Goal: Information Seeking & Learning: Learn about a topic

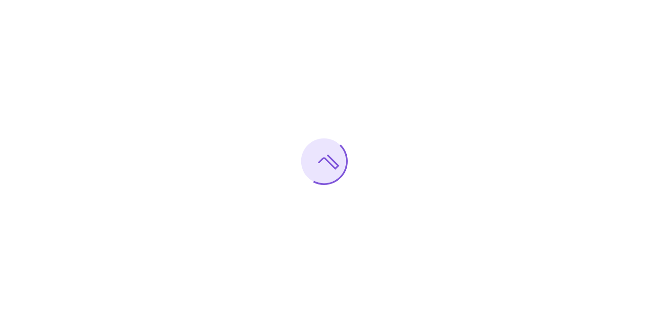
click at [197, 43] on div at bounding box center [324, 161] width 648 height 322
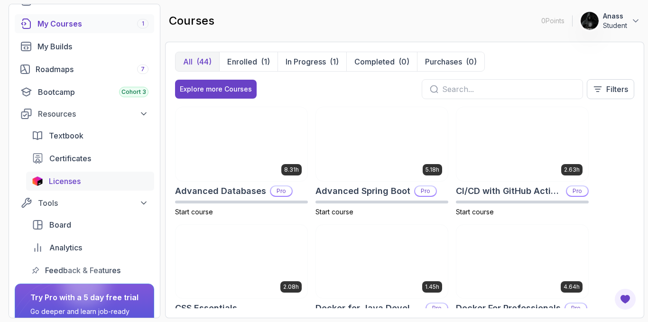
scroll to position [64, 0]
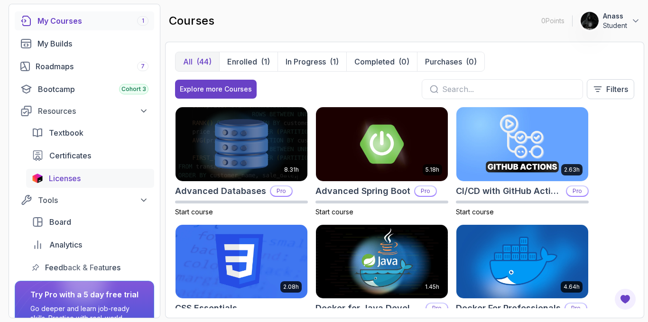
click at [44, 180] on link "Licenses" at bounding box center [90, 178] width 128 height 19
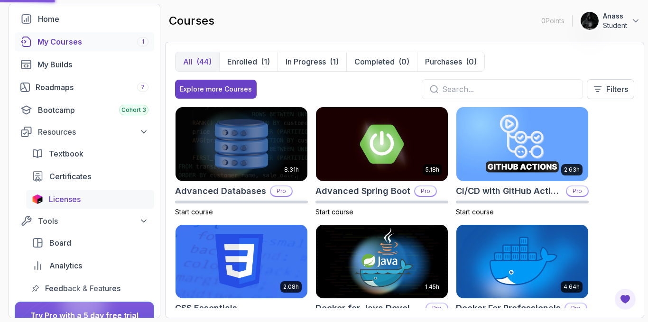
scroll to position [0, 0]
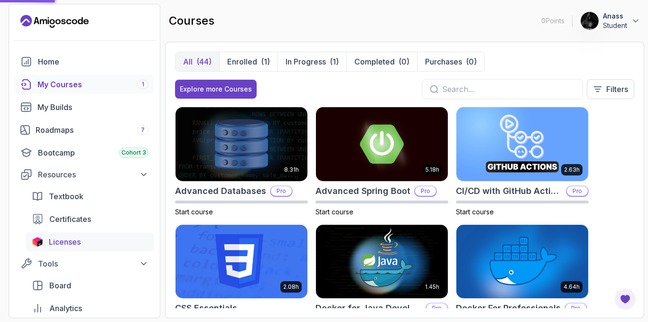
click at [44, 180] on button "Resources" at bounding box center [85, 174] width 140 height 17
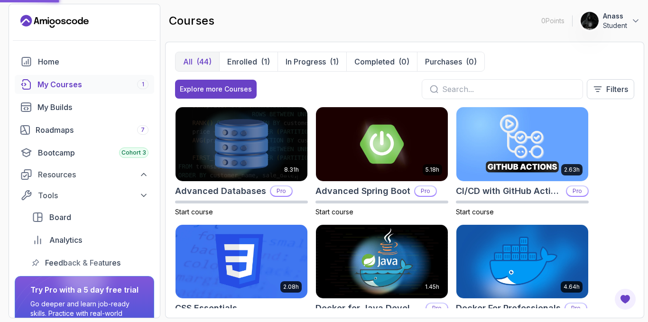
click at [88, 89] on div "My Courses 1" at bounding box center [93, 84] width 111 height 11
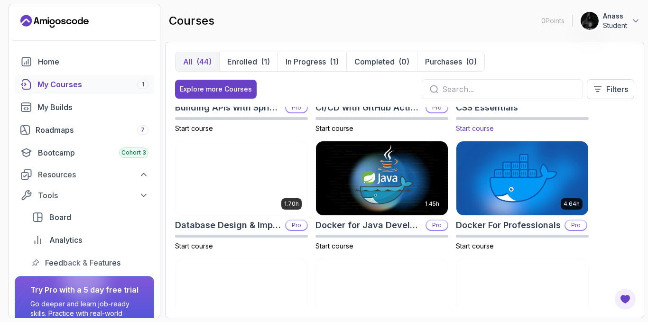
scroll to position [201, 0]
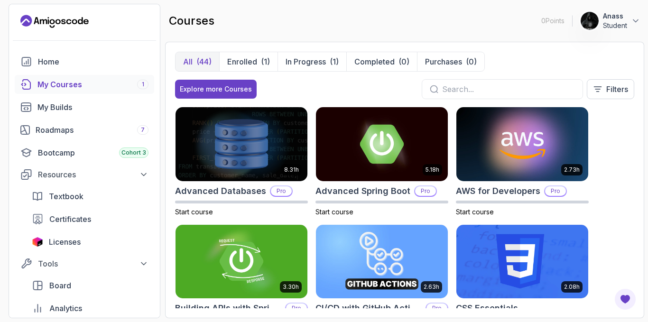
click at [454, 90] on input "text" at bounding box center [508, 89] width 133 height 11
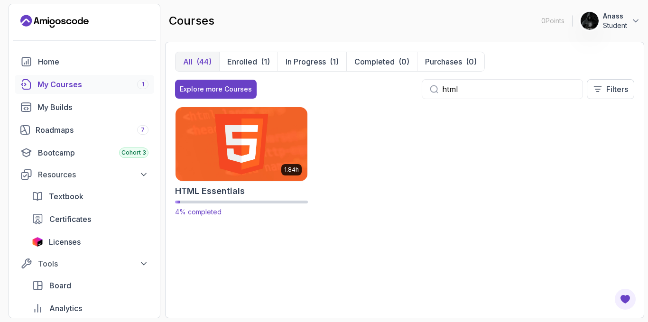
type input "html"
click at [231, 162] on img at bounding box center [241, 143] width 139 height 77
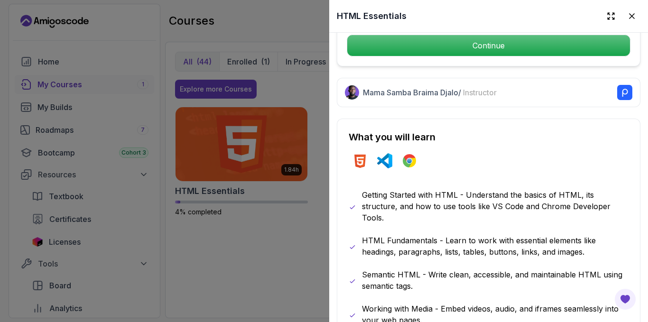
scroll to position [320, 0]
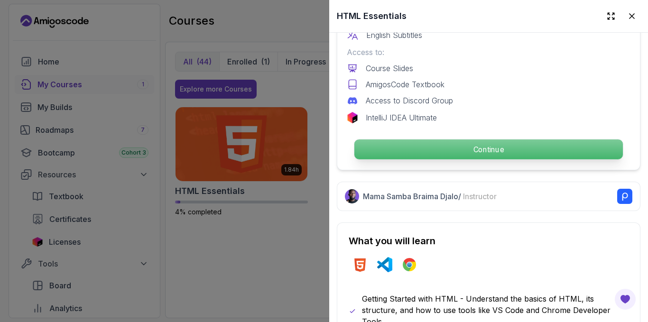
click at [439, 144] on p "Continue" at bounding box center [489, 150] width 269 height 20
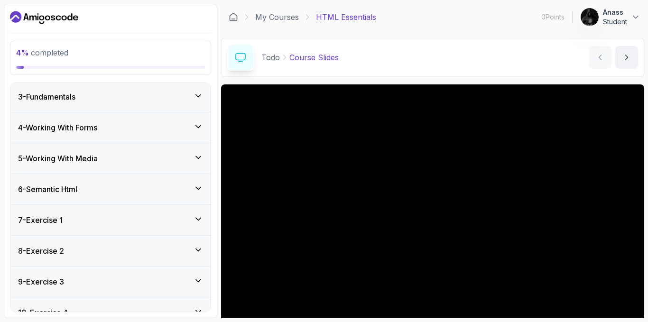
scroll to position [190, 0]
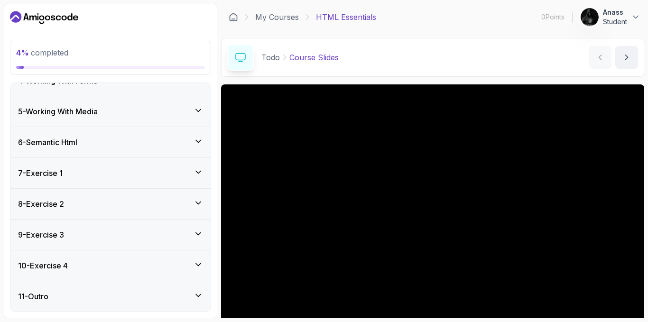
drag, startPoint x: 648, startPoint y: 136, endPoint x: 647, endPoint y: 172, distance: 36.6
click at [648, 172] on section "4 % completed 1 - Todo 1 - Course Slides slides 2 - Important Before We Begin T…" at bounding box center [324, 161] width 648 height 322
click at [60, 304] on div "11 - Outro" at bounding box center [110, 297] width 200 height 30
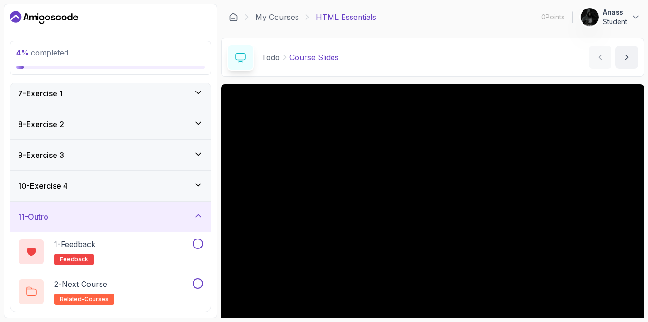
click at [84, 188] on div "10 - Exercise 4" at bounding box center [110, 185] width 185 height 11
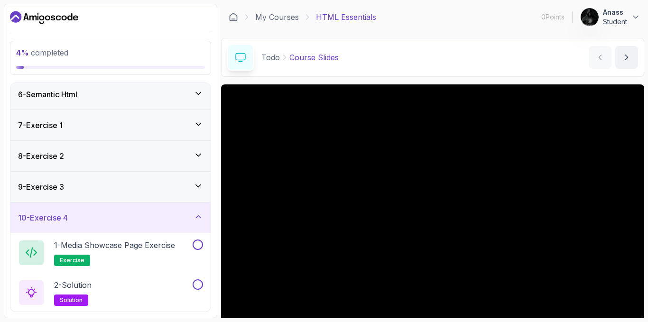
scroll to position [151, 0]
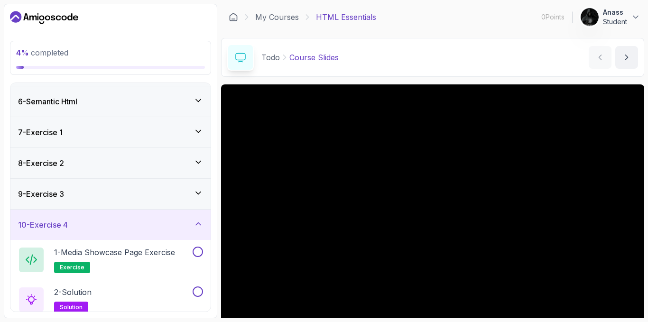
click at [85, 129] on div "7 - Exercise 1" at bounding box center [110, 132] width 185 height 11
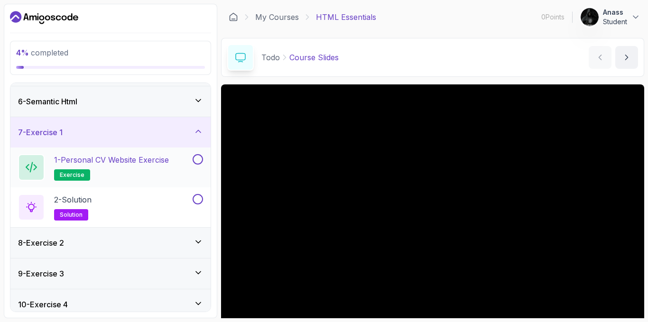
click at [108, 164] on p "1 - Personal CV Website Exercise" at bounding box center [111, 159] width 115 height 11
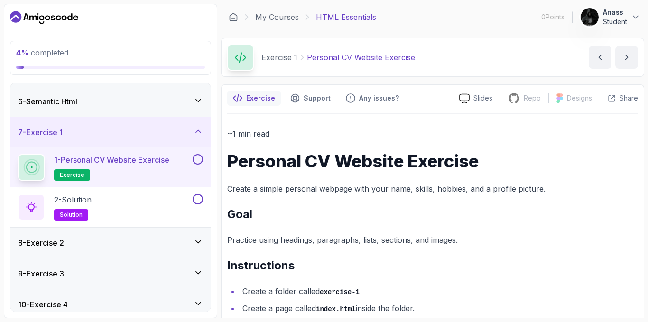
click at [75, 174] on span "exercise" at bounding box center [72, 175] width 25 height 8
click at [203, 150] on div "1 - Personal CV Website Exercise exercise" at bounding box center [110, 168] width 200 height 40
click at [203, 156] on div at bounding box center [197, 159] width 12 height 10
click at [200, 157] on button at bounding box center [198, 159] width 10 height 10
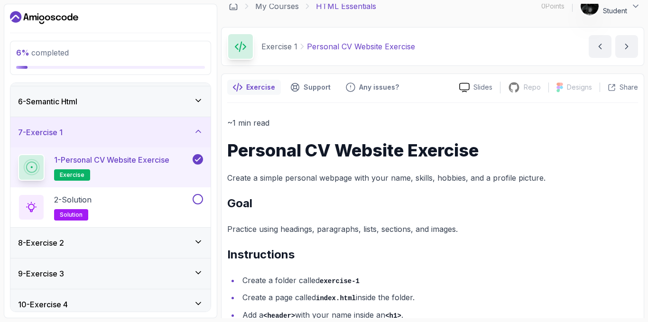
click at [198, 156] on icon at bounding box center [198, 159] width 9 height 9
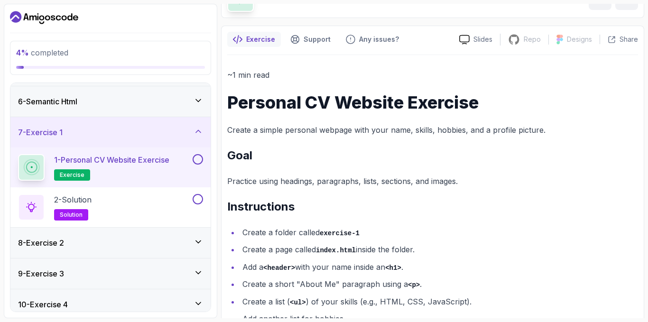
scroll to position [60, 0]
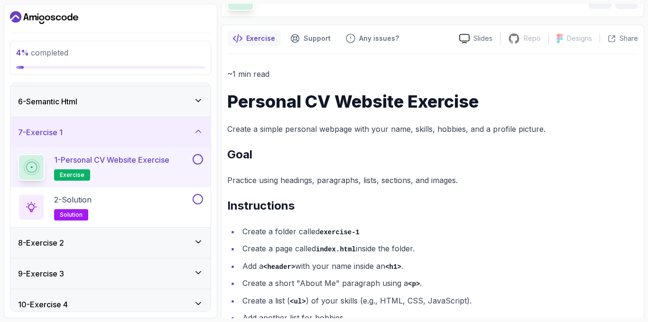
click at [536, 228] on li "Create a folder called exercise-1" at bounding box center [439, 232] width 399 height 14
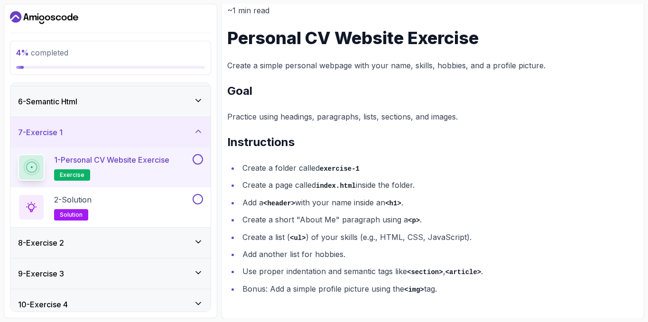
scroll to position [124, 0]
drag, startPoint x: 299, startPoint y: 219, endPoint x: 332, endPoint y: 222, distance: 33.4
click at [332, 222] on li "Create a short "About Me" paragraph using a <p> ." at bounding box center [439, 220] width 399 height 14
copy li "About Me"
click at [295, 238] on code "<ul>" at bounding box center [298, 238] width 16 height 8
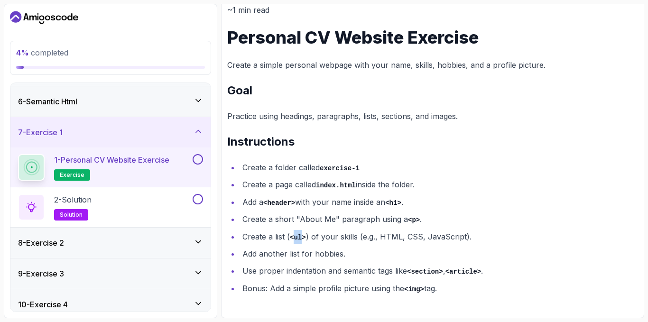
click at [295, 238] on code "<ul>" at bounding box center [298, 238] width 16 height 8
click at [329, 256] on li "Add another list for hobbies." at bounding box center [439, 253] width 399 height 13
copy li "hobbies"
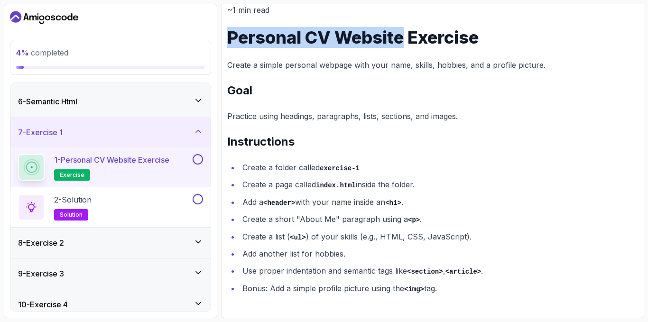
drag, startPoint x: 225, startPoint y: 32, endPoint x: 403, endPoint y: 42, distance: 177.9
click at [403, 42] on div "Exercise Support Any issues? Slides Repo Repository not available Designs Desig…" at bounding box center [432, 140] width 423 height 358
copy h1 "Personal CV Website"
